Goal: Task Accomplishment & Management: Manage account settings

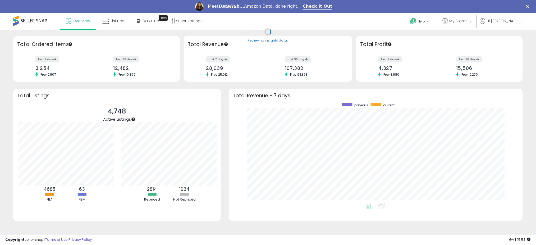
scroll to position [264390, 264207]
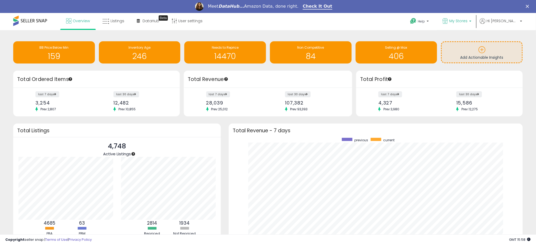
click at [476, 23] on link "My Stores" at bounding box center [457, 21] width 37 height 17
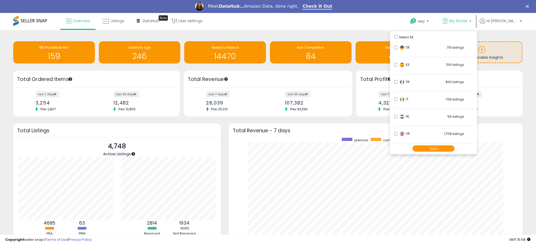
click at [454, 150] on button "Apply" at bounding box center [434, 148] width 42 height 7
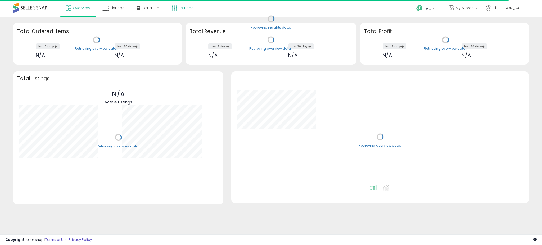
click at [187, 9] on link "Settings" at bounding box center [184, 8] width 32 height 16
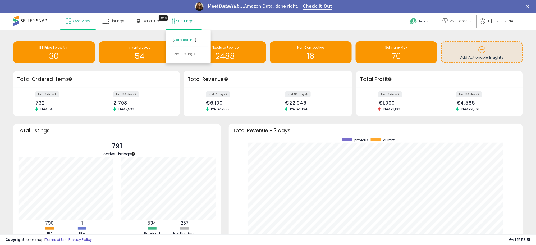
click at [189, 38] on link "Store settings" at bounding box center [185, 39] width 24 height 5
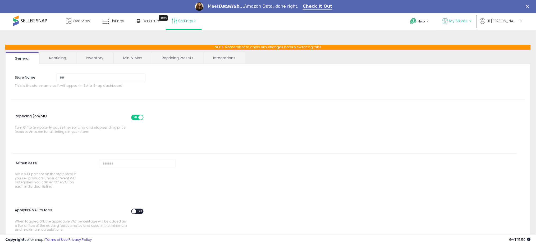
click at [476, 18] on link "My Stores" at bounding box center [457, 21] width 37 height 17
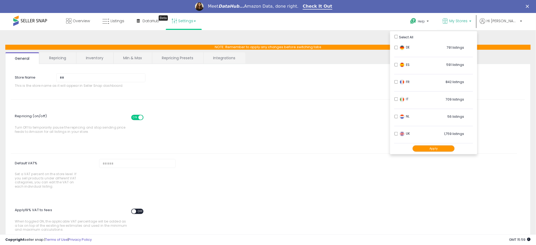
click at [454, 149] on button "Apply" at bounding box center [434, 148] width 42 height 7
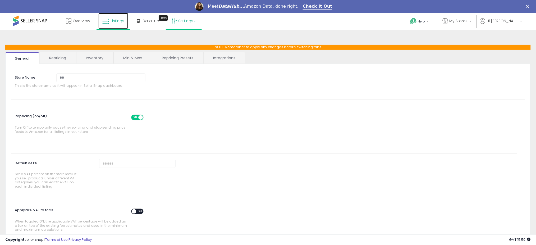
click at [114, 21] on span "Listings" at bounding box center [118, 20] width 14 height 5
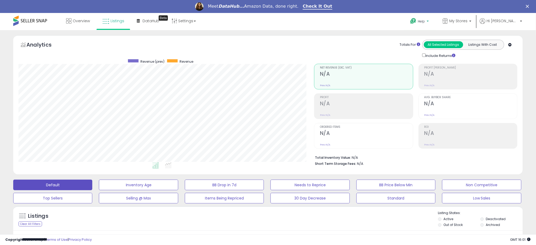
click at [430, 24] on p "Help" at bounding box center [420, 22] width 20 height 6
click at [440, 43] on link "Contact Support" at bounding box center [425, 41] width 29 height 5
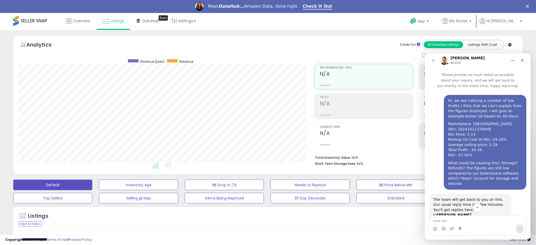
click at [476, 128] on div "Marketplace: [GEOGRAPHIC_DATA] SKU: 2024101137RAYB Min Price: 5.15 Markup On Co…" at bounding box center [485, 139] width 74 height 36
click at [476, 128] on div "Marketplace: UK SKU: 2024101137RAYB Min Price: 5.15 Markup On Cost at Min: 29.3…" at bounding box center [485, 139] width 74 height 36
copy div "2024101137RAYB"
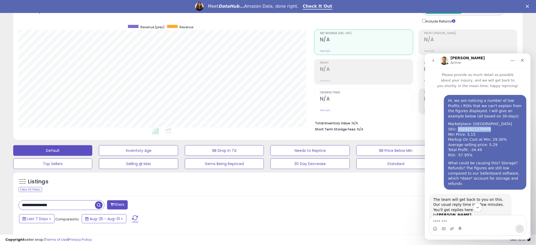
scroll to position [70, 0]
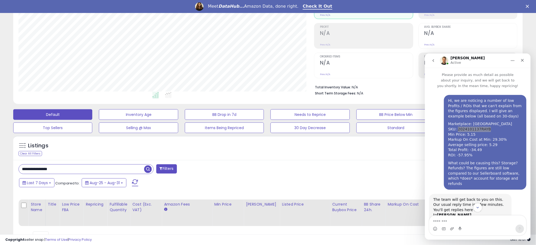
drag, startPoint x: 69, startPoint y: 169, endPoint x: 0, endPoint y: 168, distance: 69.3
click at [0, 168] on div "**********" at bounding box center [268, 113] width 536 height 307
paste input "text"
type input "**********"
click at [145, 167] on span "button" at bounding box center [148, 169] width 8 height 8
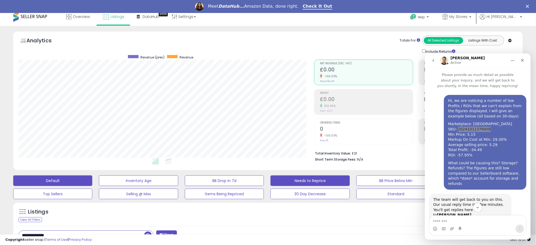
scroll to position [0, 0]
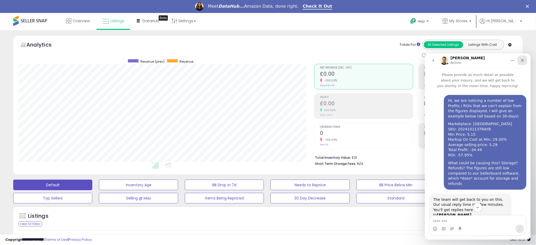
click at [520, 62] on div "Close" at bounding box center [523, 60] width 10 height 10
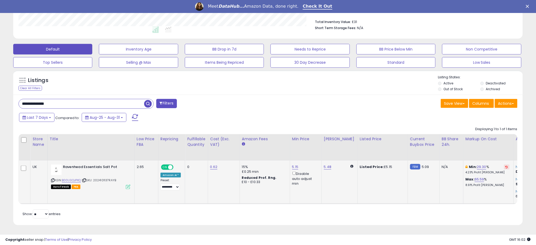
click at [127, 185] on icon at bounding box center [128, 187] width 4 height 4
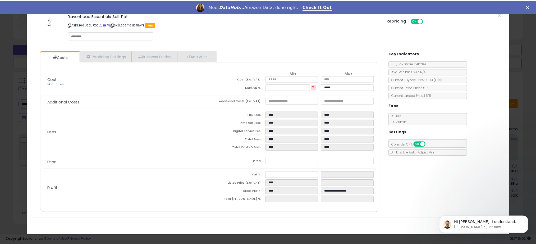
scroll to position [841, 0]
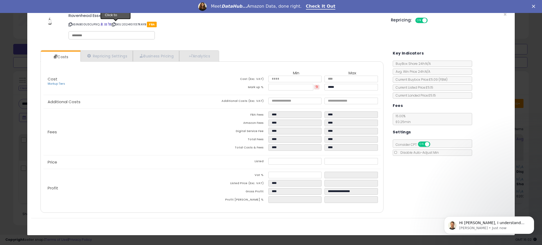
click at [115, 23] on icon at bounding box center [113, 24] width 3 height 3
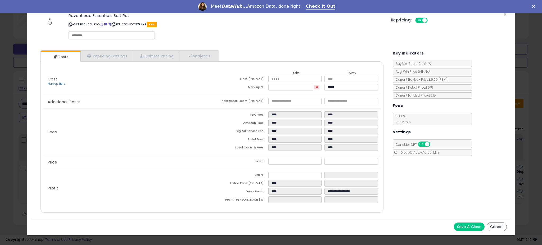
click at [494, 224] on button "Cancel" at bounding box center [496, 226] width 20 height 9
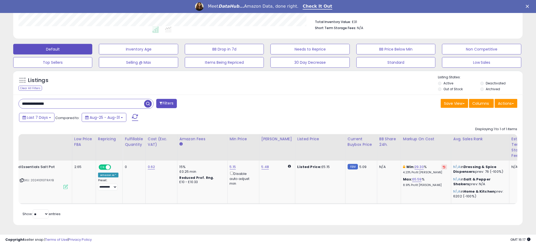
scroll to position [0, 0]
